Goal: Communication & Community: Answer question/provide support

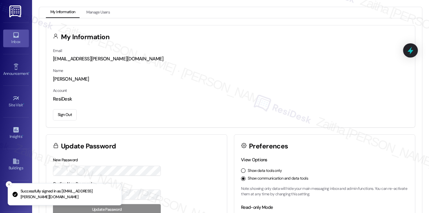
click at [24, 44] on div "Inbox" at bounding box center [16, 41] width 32 height 6
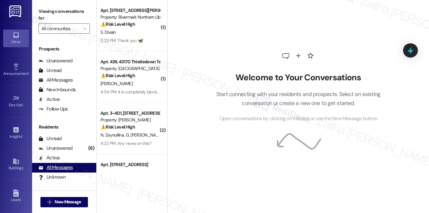
scroll to position [115, 0]
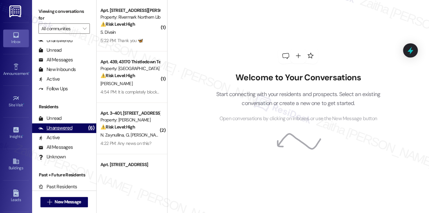
click at [58, 126] on div "Unanswered" at bounding box center [55, 127] width 34 height 7
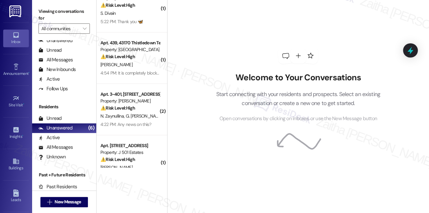
scroll to position [29, 0]
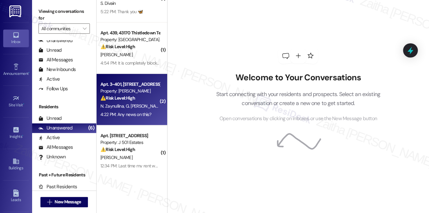
click at [139, 113] on div "4:22 PM: Any news on this? 4:22 PM: Any news on this?" at bounding box center [125, 114] width 51 height 6
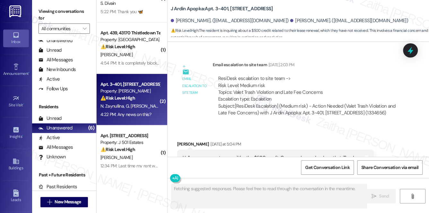
scroll to position [1487, 0]
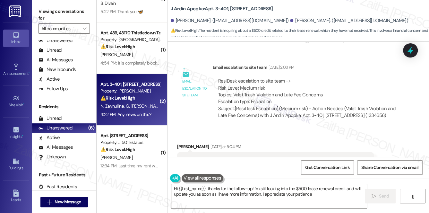
type textarea "Hi {{first_name}}, thanks for the follow-up! I'm still looking into the $500 le…"
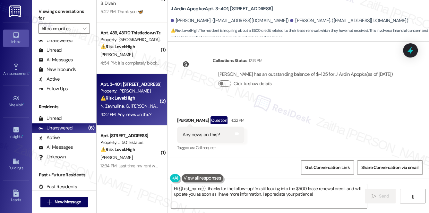
scroll to position [1749, 0]
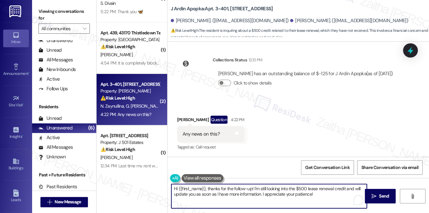
click at [318, 195] on textarea "Hi {{first_name}}, thanks for the follow-up! I'm still looking into the $500 le…" at bounding box center [269, 196] width 196 height 24
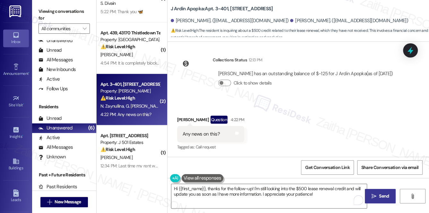
click at [391, 194] on button " Send" at bounding box center [380, 196] width 31 height 14
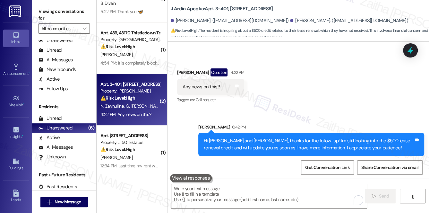
scroll to position [1801, 0]
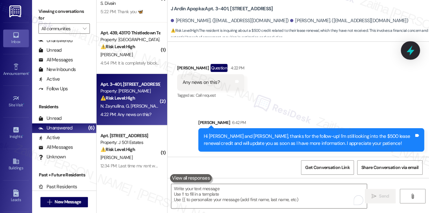
click at [408, 51] on icon at bounding box center [410, 51] width 8 height 10
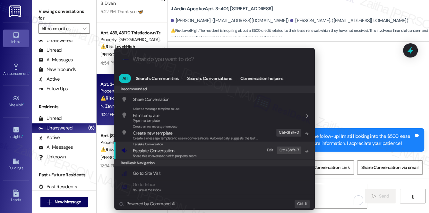
click at [155, 152] on span "Escalate Conversation" at bounding box center [153, 151] width 41 height 6
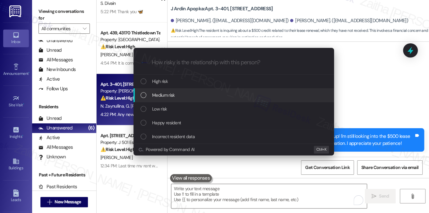
click at [180, 94] on div "Medium risk" at bounding box center [235, 94] width 188 height 7
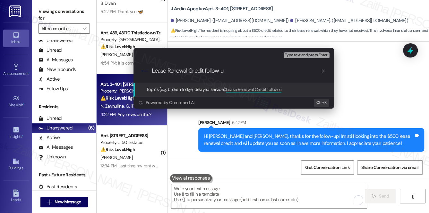
type input "Lease Renewal Credit follow up"
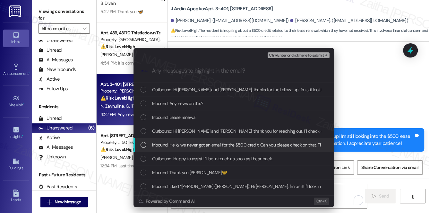
click at [202, 146] on span "Inbound: Hello, we never got an email for the $500 credit. Can you please check…" at bounding box center [244, 144] width 184 height 7
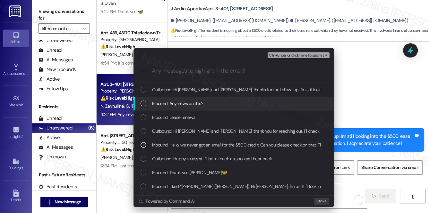
click at [218, 104] on div "Inbound: Any news on this?" at bounding box center [235, 103] width 188 height 7
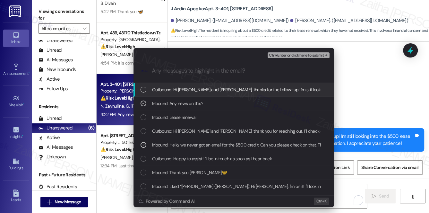
click at [278, 56] on span "Ctrl+Enter or click here to submit" at bounding box center [296, 55] width 55 height 4
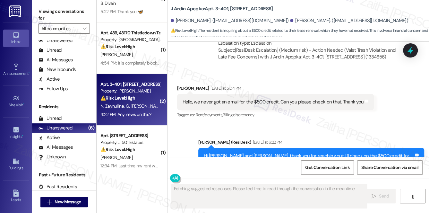
scroll to position [1749, 0]
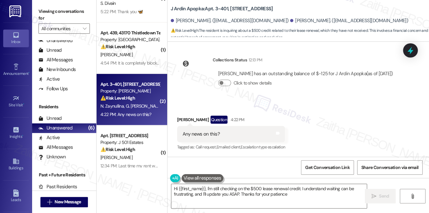
type textarea "Hi {{first_name}}, I'm still checking on the $500 lease renewal credit. I under…"
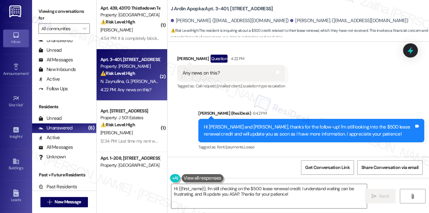
scroll to position [87, 0]
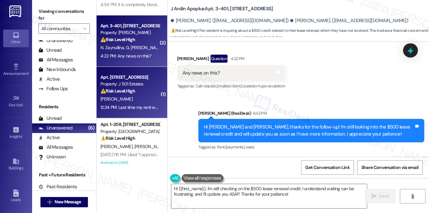
click at [144, 93] on div "⚠️ Risk Level: High The resident is expressing concern about a potential rent i…" at bounding box center [129, 91] width 59 height 7
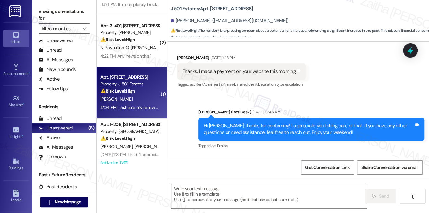
scroll to position [969, 0]
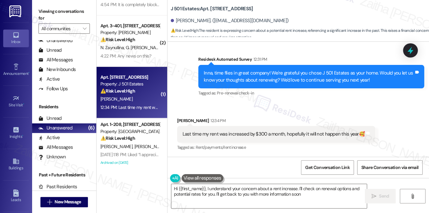
type textarea "Hi {{first_name}}, I understand your concern about a rent increase. I'll check …"
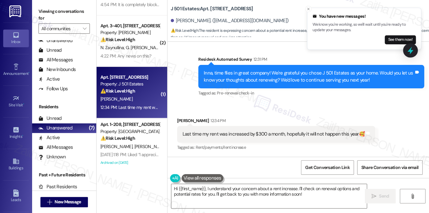
scroll to position [969, 0]
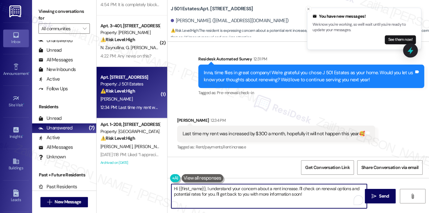
click at [314, 197] on textarea "Hi {{first_name}}, I understand your concern about a rent increase. I'll check …" at bounding box center [269, 196] width 196 height 24
drag, startPoint x: 383, startPoint y: 195, endPoint x: 375, endPoint y: 193, distance: 7.6
click at [383, 195] on span "Send" at bounding box center [384, 195] width 10 height 7
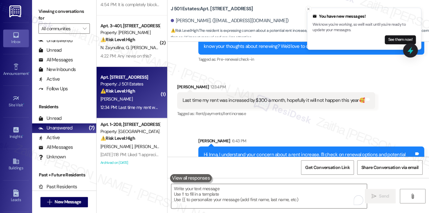
scroll to position [1021, 0]
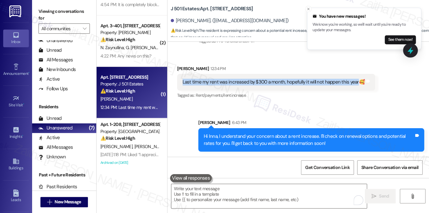
drag, startPoint x: 181, startPoint y: 82, endPoint x: 356, endPoint y: 86, distance: 174.9
click at [356, 86] on div "Last time my rent was increased by $300 a month, hopefully it will not happen t…" at bounding box center [276, 82] width 198 height 16
copy div "Last time my rent was increased by $300 a month, hopefully it will not happen t…"
click at [408, 50] on icon at bounding box center [410, 51] width 8 height 10
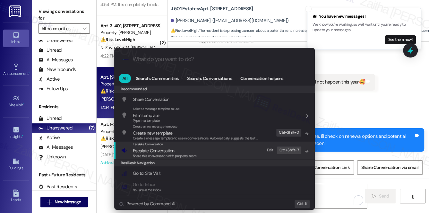
click at [154, 150] on span "Escalate Conversation" at bounding box center [153, 151] width 41 height 6
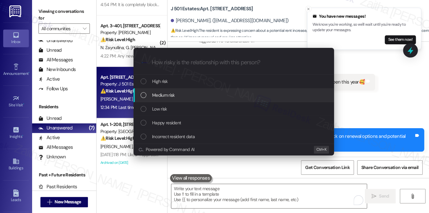
click at [182, 94] on div "Medium risk" at bounding box center [235, 94] width 188 height 7
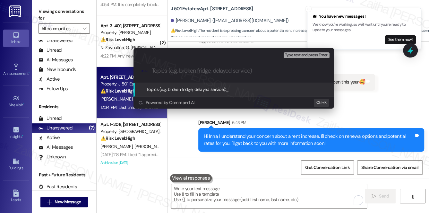
paste input "Resident Inquiry: Rent Renewal Terms and Rate Stability"
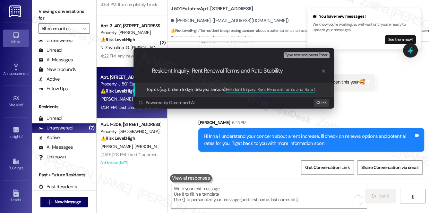
drag, startPoint x: 192, startPoint y: 70, endPoint x: 147, endPoint y: 67, distance: 46.0
click at [147, 67] on div ".cls-1{fill:#0a055f;}.cls-2{fill:#0cc4c4;} resideskLogoBlueOrange Resident Inqu…" at bounding box center [233, 70] width 201 height 23
type input "Rent Renewal Terms and Rate Stability"
click at [262, 69] on input "Rent Renewal Terms and Rate Stability" at bounding box center [236, 70] width 169 height 7
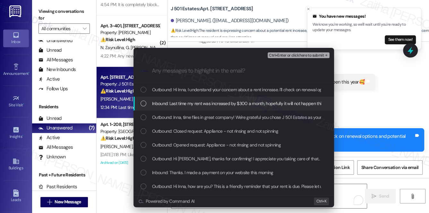
click at [236, 100] on span "Inbound: Last time my rent was increased by $300 a month, hopefully it will not…" at bounding box center [244, 103] width 185 height 7
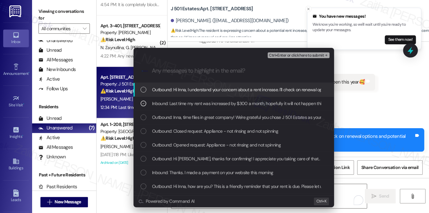
click at [296, 56] on span "Ctrl+Enter or click here to submit" at bounding box center [296, 55] width 55 height 4
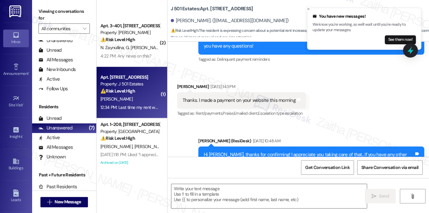
scroll to position [192, 0]
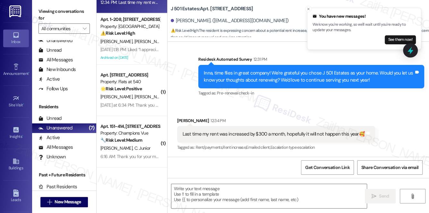
type textarea "Fetching suggested responses. Please feel free to read through the conversation…"
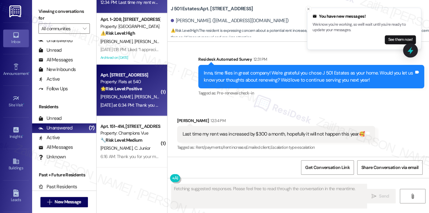
click at [152, 89] on div "🌟 Risk Level: Positive The resident apologized for sending a mistaken message. …" at bounding box center [129, 88] width 59 height 7
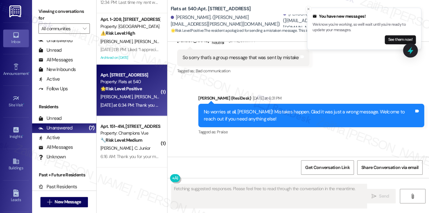
scroll to position [1156, 0]
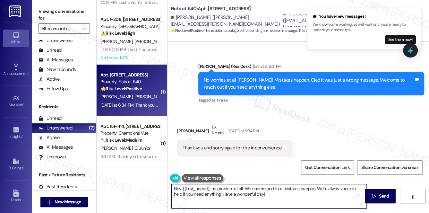
drag, startPoint x: 213, startPoint y: 188, endPoint x: 165, endPoint y: 187, distance: 48.1
click at [165, 187] on div "( 1 ) Apt. 439, 43170 Thistledown Ter Property: [GEOGRAPHIC_DATA] at [GEOGRAPHI…" at bounding box center [263, 106] width 332 height 213
click at [183, 124] on div "[PERSON_NAME] [DATE] at 6:34 PM" at bounding box center [234, 132] width 115 height 16
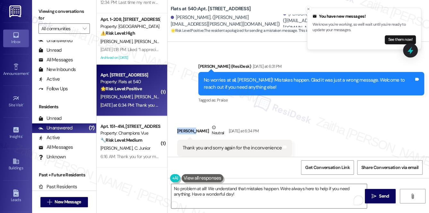
click at [183, 124] on div "[PERSON_NAME] [DATE] at 6:34 PM" at bounding box center [234, 132] width 115 height 16
copy div "Sherine"
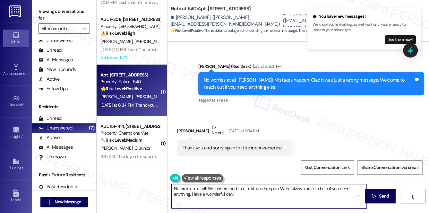
drag, startPoint x: 204, startPoint y: 188, endPoint x: 216, endPoint y: 192, distance: 11.8
click at [204, 188] on textarea "No problem at all! We understand that mistakes happen. We're always here to hel…" at bounding box center [269, 196] width 196 height 24
paste textarea "Sherine"
drag, startPoint x: 224, startPoint y: 187, endPoint x: 253, endPoint y: 193, distance: 29.4
click at [252, 193] on textarea "No problem at all, [PERSON_NAME]! We understand that mistakes happen. We're alw…" at bounding box center [269, 196] width 196 height 24
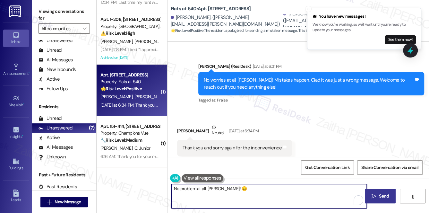
type textarea "No problem at all, [PERSON_NAME]! 😊"
drag, startPoint x: 383, startPoint y: 197, endPoint x: 391, endPoint y: 192, distance: 9.0
click at [388, 194] on span "Send" at bounding box center [384, 195] width 10 height 7
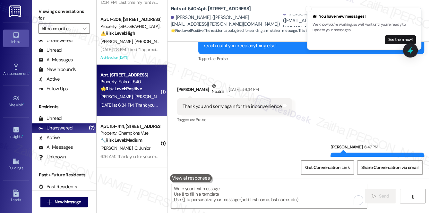
scroll to position [1201, 0]
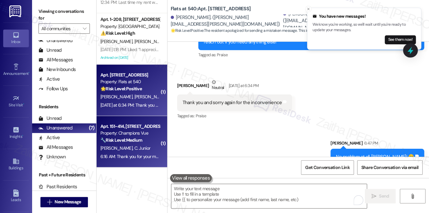
click at [129, 154] on div "6:16 AM: Thank you for your message. Our offices are currently closed, but we w…" at bounding box center [287, 156] width 375 height 6
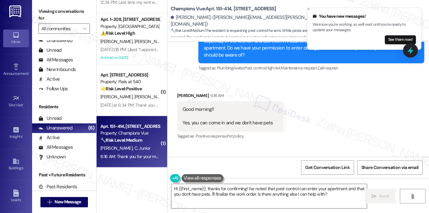
scroll to position [7420, 0]
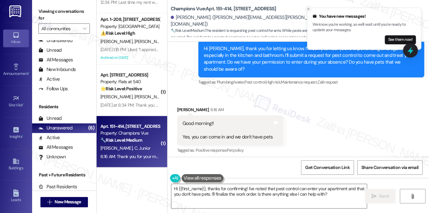
click at [309, 8] on line "Close toast" at bounding box center [308, 9] width 2 height 2
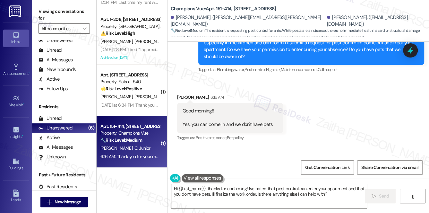
scroll to position [7449, 0]
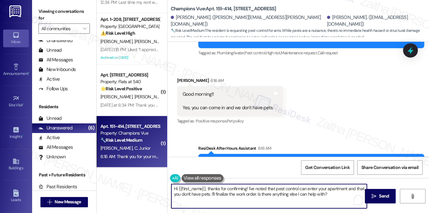
drag, startPoint x: 257, startPoint y: 193, endPoint x: 336, endPoint y: 192, distance: 78.3
click at [336, 192] on textarea "Hi {{first_name}}, thanks for confirming! I've noted that pest control can ente…" at bounding box center [269, 196] width 196 height 24
click at [214, 193] on textarea "Hi {{first_name}}, thanks for confirming! I've noted that pest control can ente…" at bounding box center [269, 196] width 196 height 24
click at [303, 199] on textarea "Hi {{first_name}}, thanks for confirming! I've noted that pest control can ente…" at bounding box center [269, 196] width 196 height 24
paste textarea "If there’s anything else you need, please don’t hesitate to reach out."
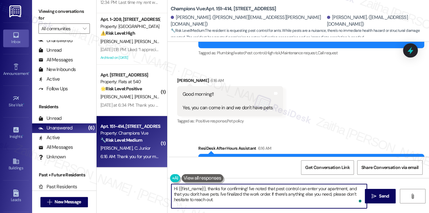
type textarea "Hi {{first_name}}, thanks for confirming! I've noted that pest control can ente…"
click at [377, 197] on span " Send" at bounding box center [380, 195] width 20 height 7
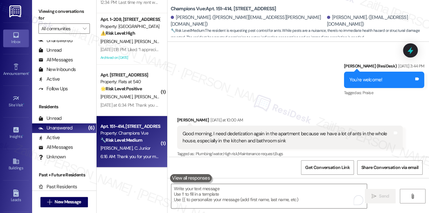
scroll to position [7271, 0]
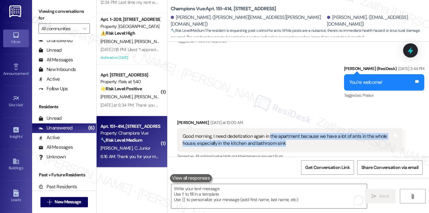
drag, startPoint x: 268, startPoint y: 107, endPoint x: 294, endPoint y: 115, distance: 27.1
click at [294, 133] on div "Good morning, I need dedetization again in the apartment because we have a lot …" at bounding box center [288, 140] width 210 height 14
copy div "the apartment because we have a lot of ants in the whole house, especially in t…"
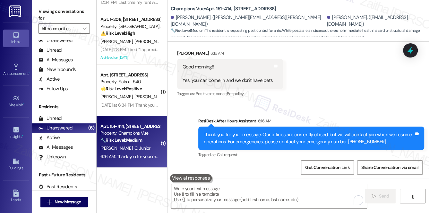
scroll to position [7507, 0]
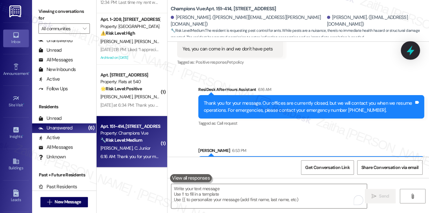
click at [408, 51] on icon at bounding box center [410, 51] width 8 height 10
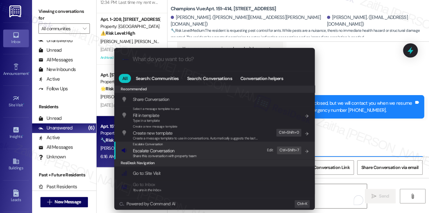
click at [145, 148] on span "Escalate Conversation" at bounding box center [153, 151] width 41 height 6
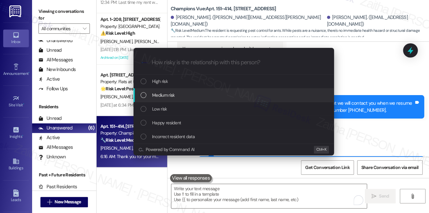
drag, startPoint x: 172, startPoint y: 93, endPoint x: 175, endPoint y: 81, distance: 12.1
click at [172, 93] on span "Medium risk" at bounding box center [163, 94] width 22 height 7
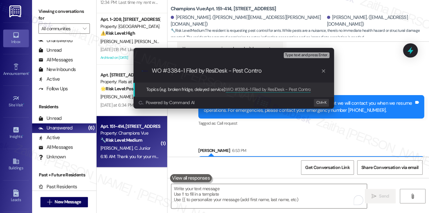
type input "WO #3384-1 Filed by ResiDesk - Pest Control"
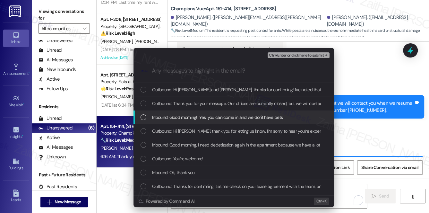
click at [193, 117] on span "Inbound: Good morning!! Yes, you can come in and we don't have pets" at bounding box center [217, 117] width 131 height 7
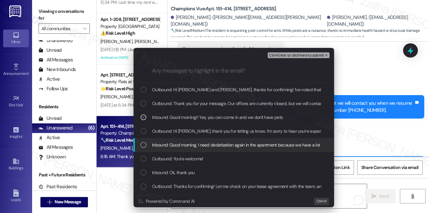
click at [190, 148] on div "Inbound: Good morning, I need dedetization again in the apartment because we ha…" at bounding box center [233, 145] width 201 height 14
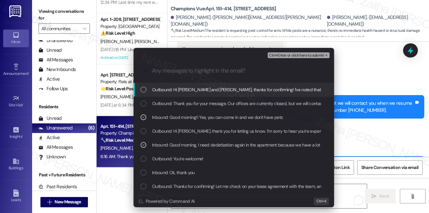
click at [297, 53] on span "Ctrl+Enter or click here to submit" at bounding box center [296, 55] width 55 height 4
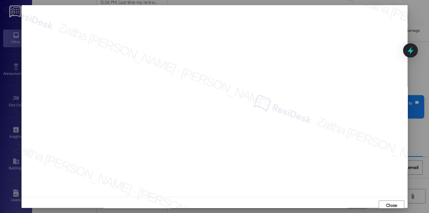
scroll to position [3, 0]
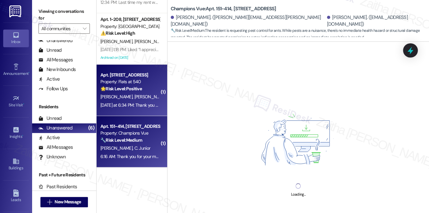
click at [154, 94] on div "[PERSON_NAME] [PERSON_NAME] [PERSON_NAME]" at bounding box center [130, 97] width 61 height 8
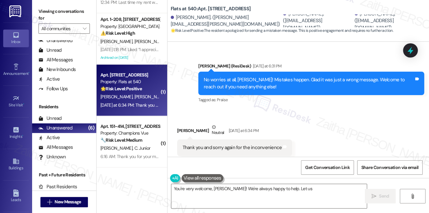
scroll to position [1156, 0]
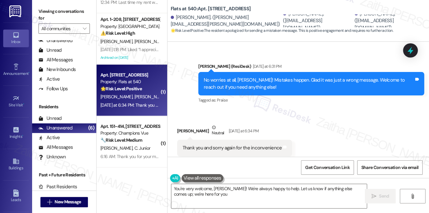
type textarea "You're very welcome, [PERSON_NAME]! We're always happy to help. Let us know if …"
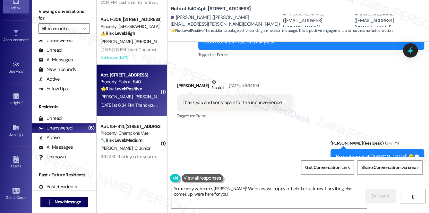
scroll to position [122, 0]
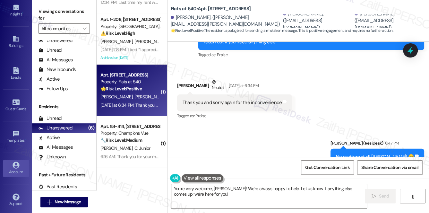
click at [19, 168] on div "Account" at bounding box center [16, 171] width 32 height 6
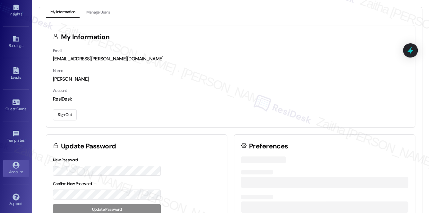
click at [69, 114] on button "Sign Out" at bounding box center [65, 114] width 24 height 11
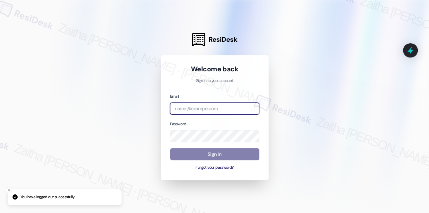
click at [196, 108] on input "email" at bounding box center [214, 108] width 89 height 13
type input "automated-surveys-meridian_management-zaitha.mae.garcia@meridian_management.com"
